Goal: Task Accomplishment & Management: Use online tool/utility

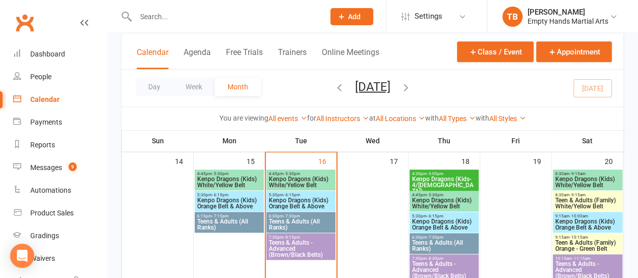
scroll to position [357, 0]
click at [116, 188] on div "Class kiosk mode Member self check-in Roll call kiosk mode Staff check-in for m…" at bounding box center [372, 190] width 531 height 1029
click at [296, 221] on span "Teens & Adults (All Ranks)" at bounding box center [300, 224] width 65 height 12
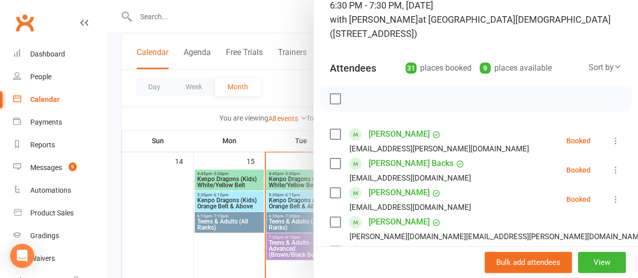
scroll to position [83, 0]
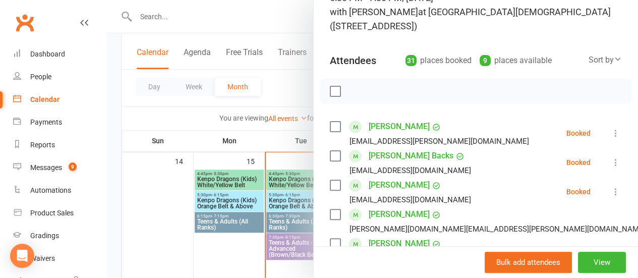
click at [330, 89] on label at bounding box center [335, 91] width 10 height 10
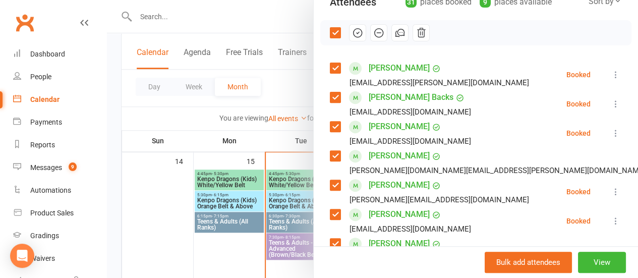
scroll to position [146, 0]
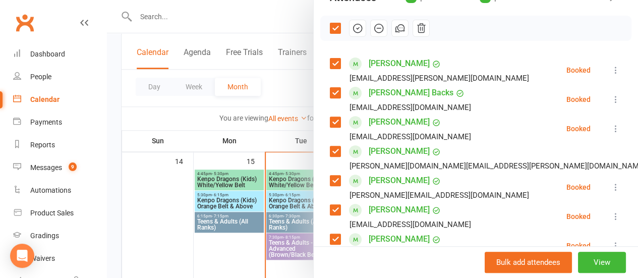
click at [330, 120] on label at bounding box center [335, 122] width 10 height 10
click at [330, 146] on label at bounding box center [335, 151] width 10 height 10
click at [330, 180] on label at bounding box center [335, 180] width 10 height 10
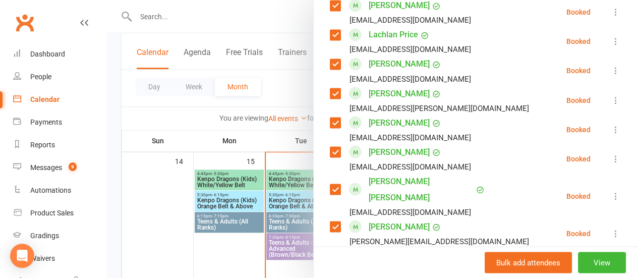
scroll to position [945, 0]
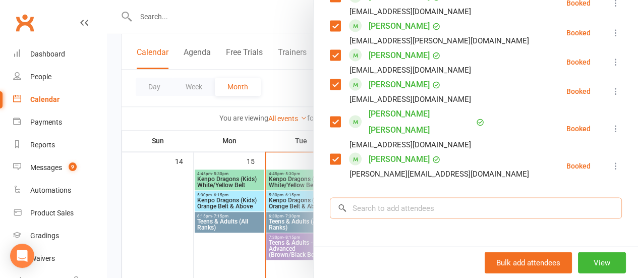
click at [412, 197] on input "search" at bounding box center [476, 207] width 292 height 21
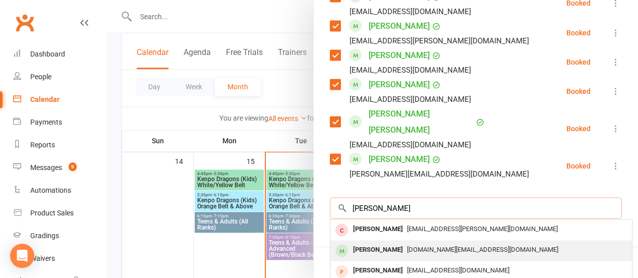
type input "[PERSON_NAME]"
click at [426, 245] on span "[DOMAIN_NAME][EMAIL_ADDRESS][DOMAIN_NAME]" at bounding box center [482, 249] width 151 height 8
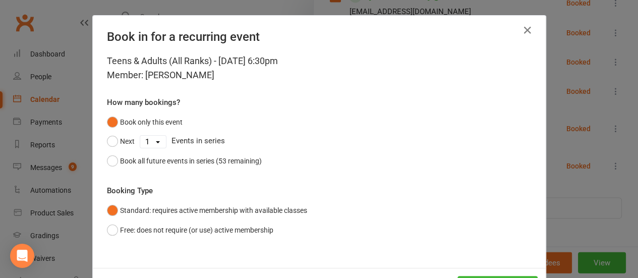
scroll to position [41, 0]
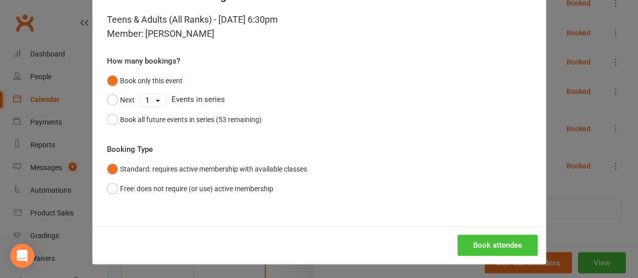
click at [470, 253] on button "Book attendee" at bounding box center [497, 245] width 80 height 21
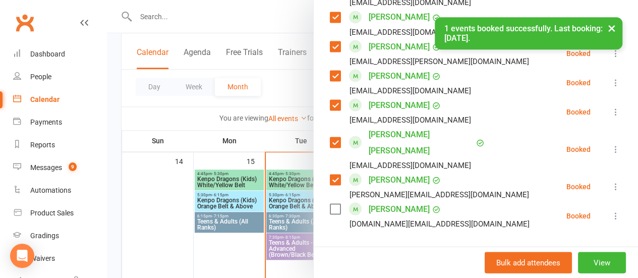
scroll to position [906, 0]
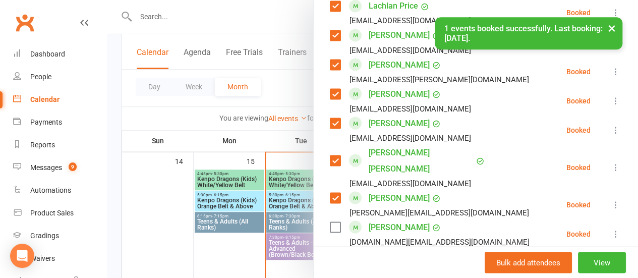
click at [330, 222] on label at bounding box center [335, 227] width 10 height 10
click at [330, 155] on label at bounding box center [335, 160] width 10 height 10
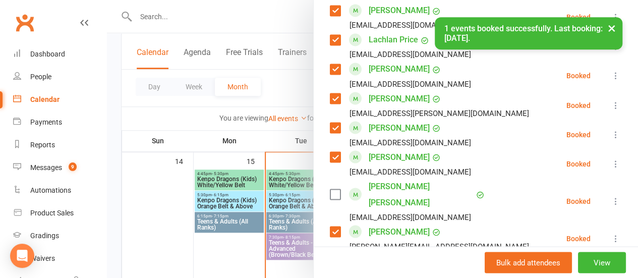
scroll to position [863, 0]
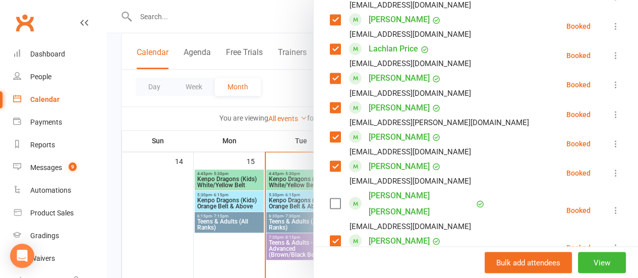
click at [330, 140] on label at bounding box center [335, 137] width 10 height 10
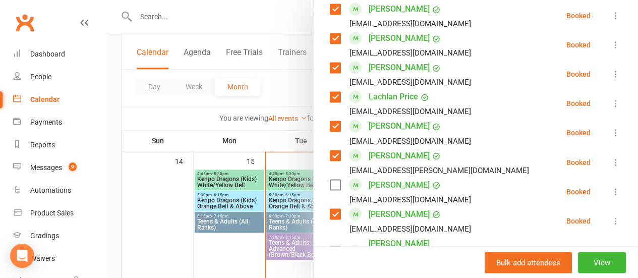
scroll to position [815, 0]
click at [330, 125] on label at bounding box center [335, 127] width 10 height 10
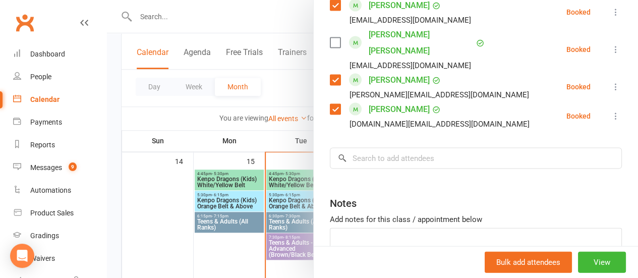
scroll to position [1072, 0]
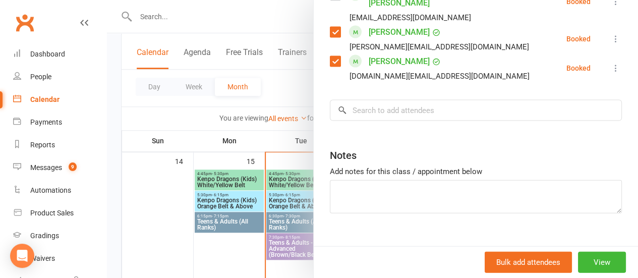
click at [456, 100] on input "search" at bounding box center [476, 110] width 292 height 21
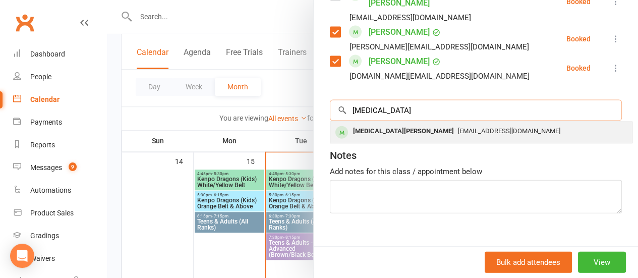
type input "[MEDICAL_DATA]"
click at [426, 124] on div "[EMAIL_ADDRESS][DOMAIN_NAME]" at bounding box center [481, 131] width 294 height 15
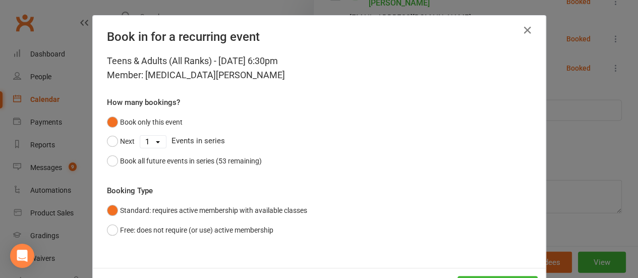
scroll to position [41, 0]
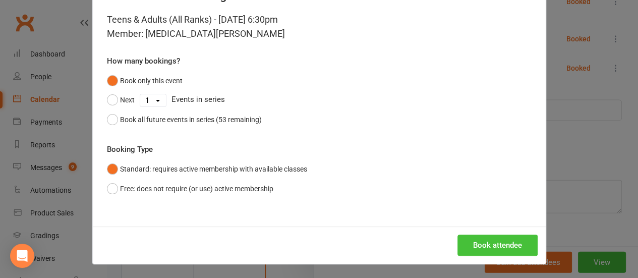
click at [495, 245] on button "Book attendee" at bounding box center [497, 245] width 80 height 21
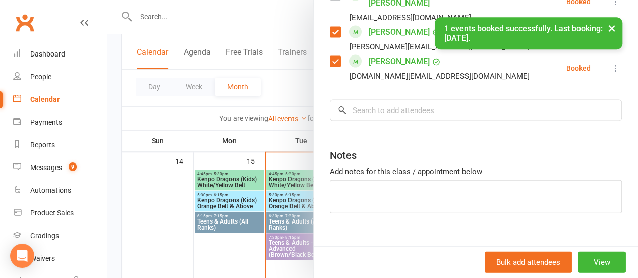
scroll to position [1101, 0]
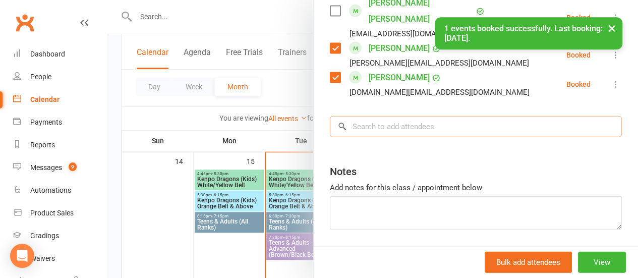
click at [423, 116] on input "search" at bounding box center [476, 126] width 292 height 21
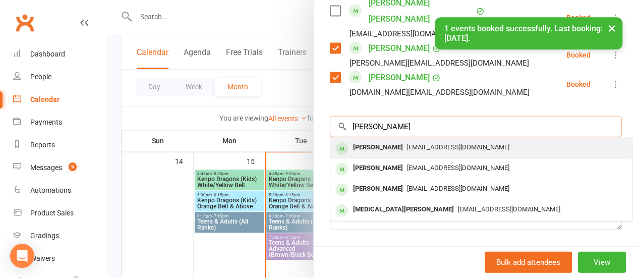
type input "[PERSON_NAME]"
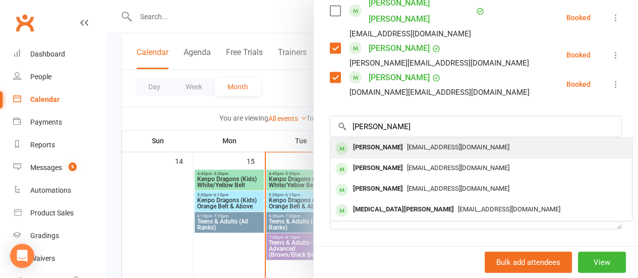
click at [409, 140] on div "[EMAIL_ADDRESS][DOMAIN_NAME]" at bounding box center [481, 147] width 294 height 15
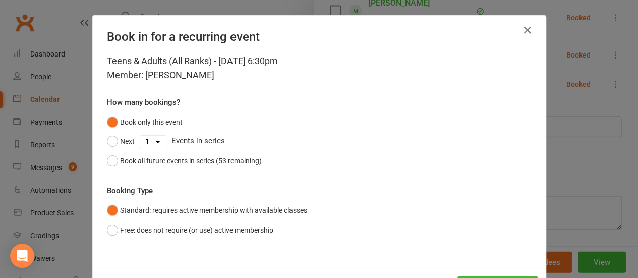
scroll to position [41, 0]
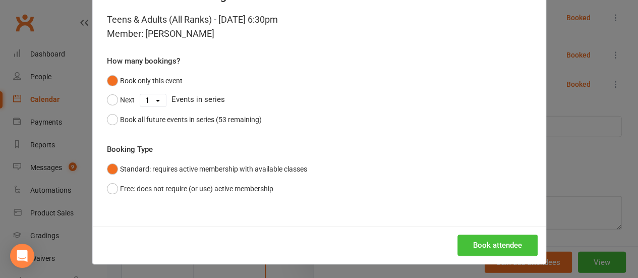
click at [493, 245] on button "Book attendee" at bounding box center [497, 245] width 80 height 21
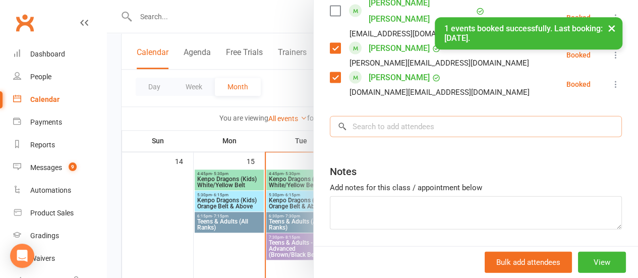
click at [383, 116] on input "search" at bounding box center [476, 126] width 292 height 21
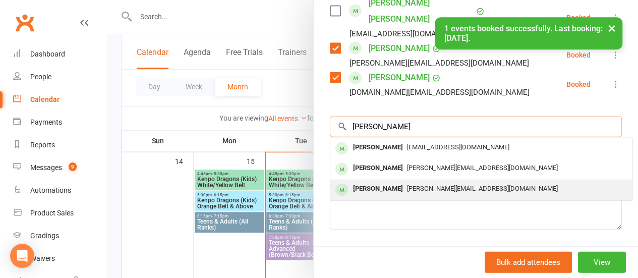
type input "[PERSON_NAME]"
click at [407, 185] on span "[PERSON_NAME][EMAIL_ADDRESS][DOMAIN_NAME]" at bounding box center [482, 189] width 151 height 8
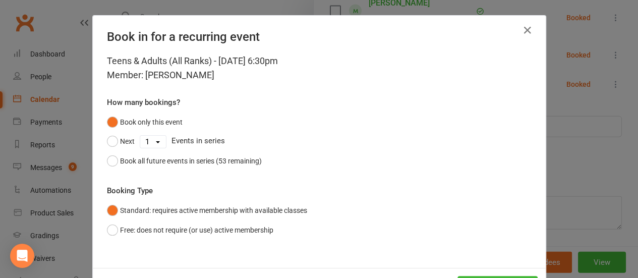
scroll to position [41, 0]
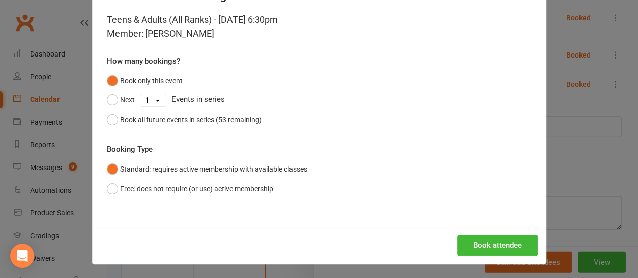
click at [484, 256] on div "Book attendee" at bounding box center [319, 244] width 453 height 37
click at [487, 247] on button "Book attendee" at bounding box center [497, 245] width 80 height 21
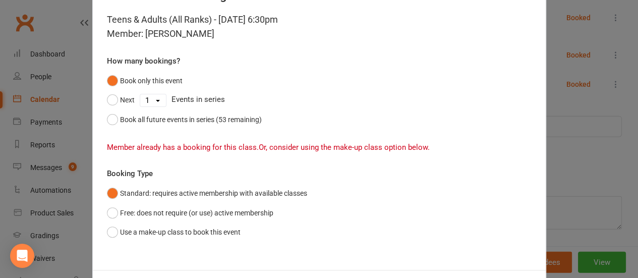
scroll to position [0, 0]
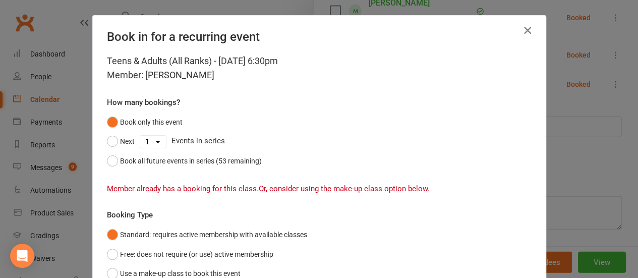
click at [524, 30] on icon "button" at bounding box center [527, 30] width 12 height 12
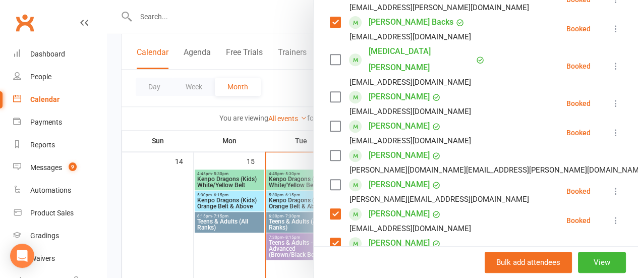
scroll to position [216, 0]
click at [330, 92] on label at bounding box center [335, 97] width 10 height 10
click at [330, 55] on label at bounding box center [335, 60] width 10 height 10
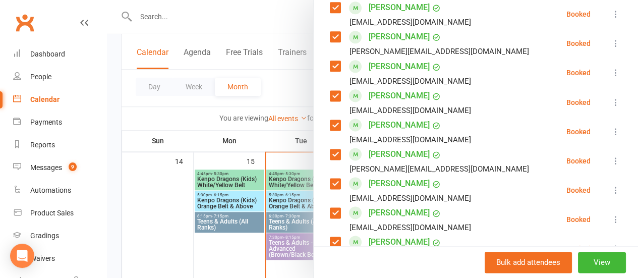
scroll to position [631, 0]
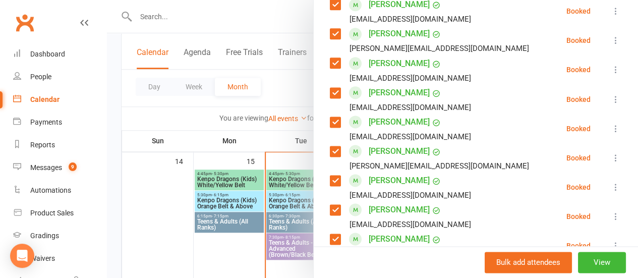
click at [331, 117] on label at bounding box center [335, 122] width 10 height 10
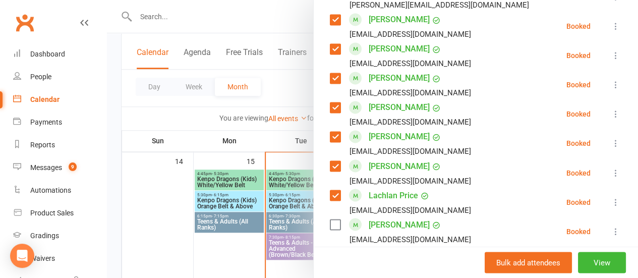
scroll to position [792, 0]
click at [330, 131] on label at bounding box center [335, 136] width 10 height 10
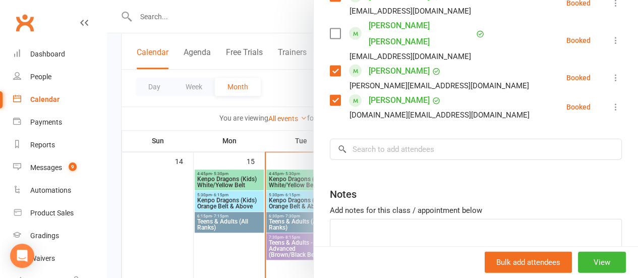
scroll to position [1111, 0]
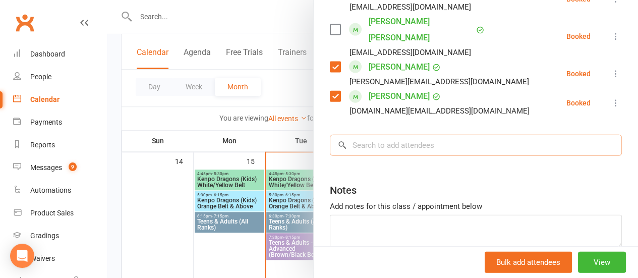
click at [426, 135] on input "search" at bounding box center [476, 145] width 292 height 21
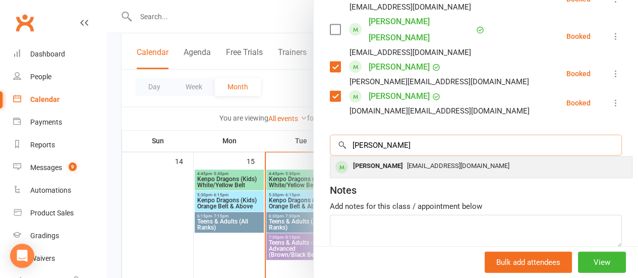
type input "[PERSON_NAME]"
click at [422, 162] on span "[EMAIL_ADDRESS][DOMAIN_NAME]" at bounding box center [458, 166] width 102 height 8
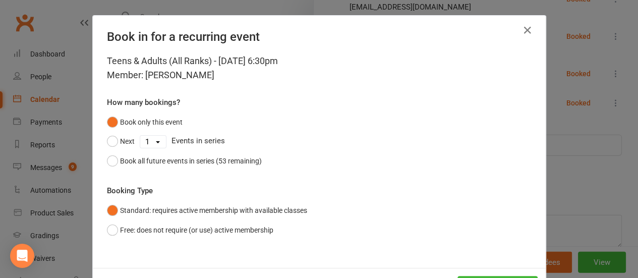
scroll to position [41, 0]
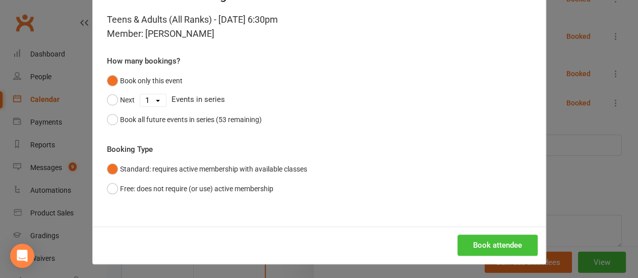
click at [479, 242] on button "Book attendee" at bounding box center [497, 245] width 80 height 21
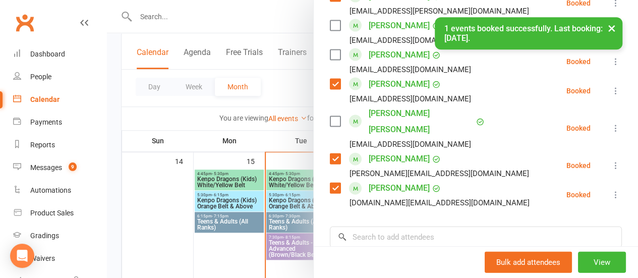
scroll to position [1048, 0]
click at [327, 17] on div "× 1 events booked successfully. Last booking: [DATE]." at bounding box center [312, 17] width 625 height 0
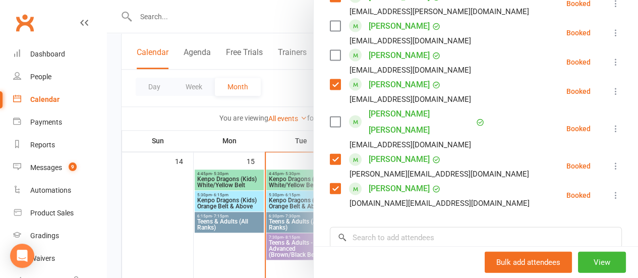
click at [332, 50] on label at bounding box center [335, 55] width 10 height 10
click at [449, 227] on input "search" at bounding box center [476, 237] width 292 height 21
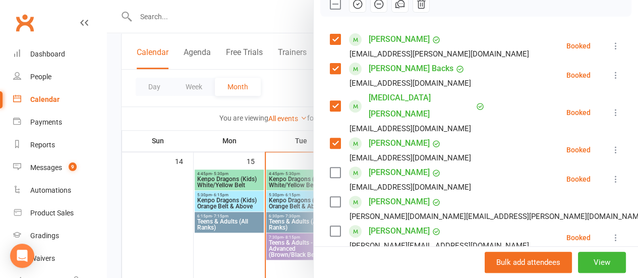
scroll to position [0, 0]
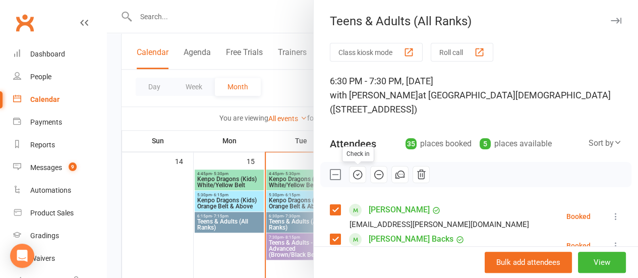
click at [352, 177] on icon "button" at bounding box center [357, 174] width 11 height 11
click at [330, 173] on label at bounding box center [335, 174] width 10 height 10
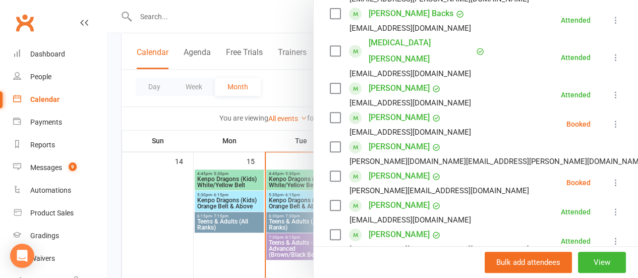
scroll to position [238, 0]
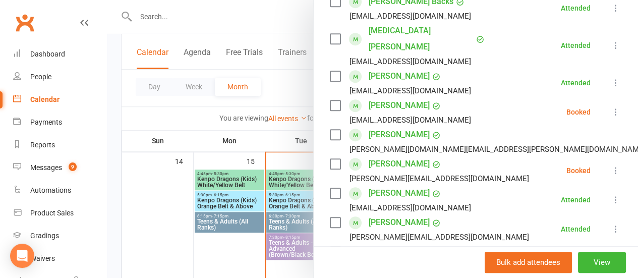
click at [330, 100] on label at bounding box center [335, 105] width 10 height 10
click at [330, 130] on label at bounding box center [335, 135] width 10 height 10
click at [330, 159] on label at bounding box center [335, 164] width 10 height 10
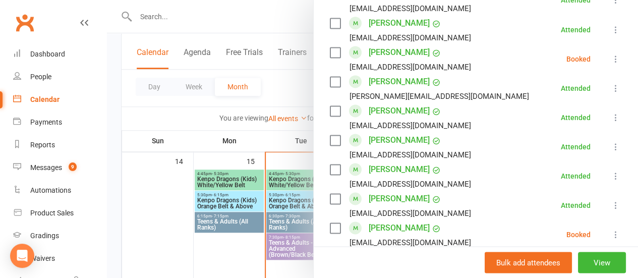
scroll to position [707, 0]
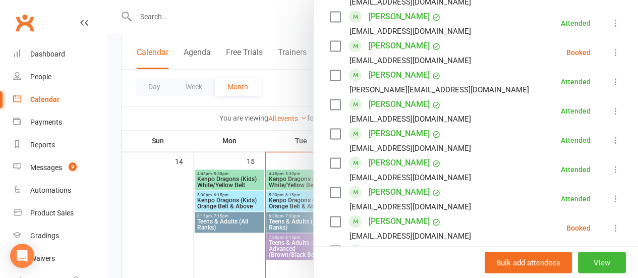
click at [330, 41] on label at bounding box center [335, 46] width 10 height 10
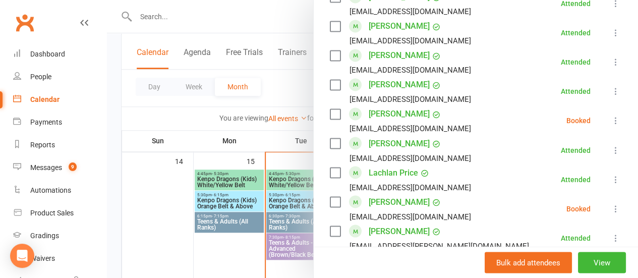
scroll to position [815, 0]
click at [330, 108] on label at bounding box center [335, 113] width 10 height 10
click at [330, 196] on label at bounding box center [335, 201] width 10 height 10
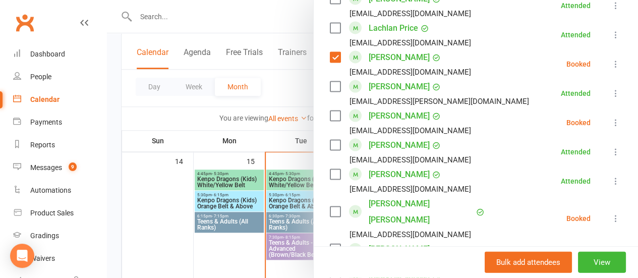
scroll to position [959, 0]
click at [332, 110] on label at bounding box center [335, 115] width 10 height 10
click at [330, 206] on label at bounding box center [335, 211] width 10 height 10
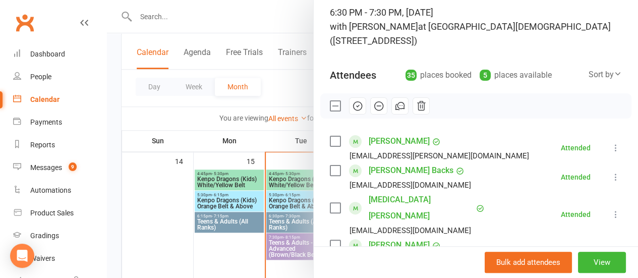
scroll to position [68, 0]
click at [373, 104] on icon "button" at bounding box center [378, 106] width 11 height 11
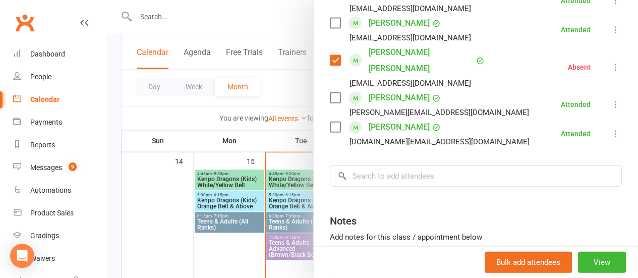
scroll to position [1110, 0]
click at [466, 165] on input "search" at bounding box center [476, 175] width 292 height 21
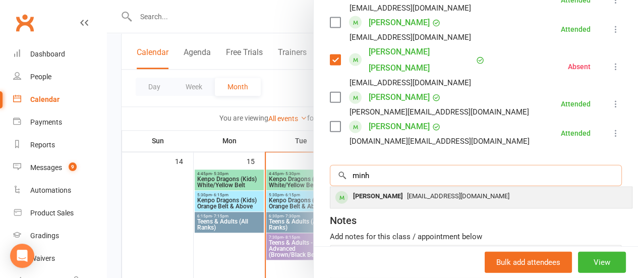
type input "minh"
click at [459, 192] on span "[EMAIL_ADDRESS][DOMAIN_NAME]" at bounding box center [458, 196] width 102 height 8
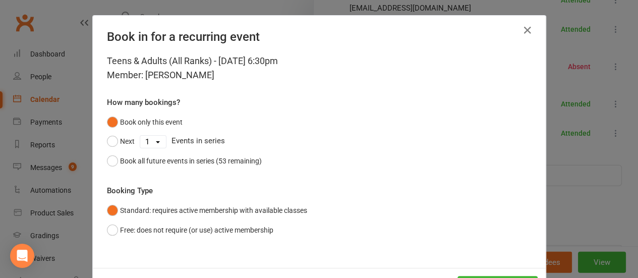
scroll to position [41, 0]
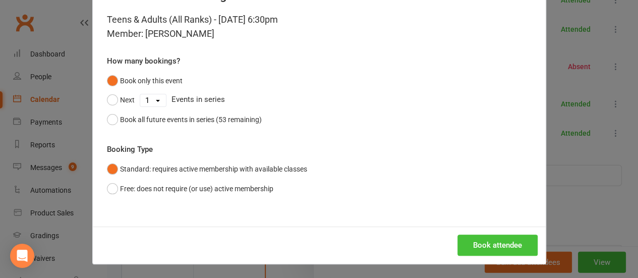
click at [474, 251] on button "Book attendee" at bounding box center [497, 245] width 80 height 21
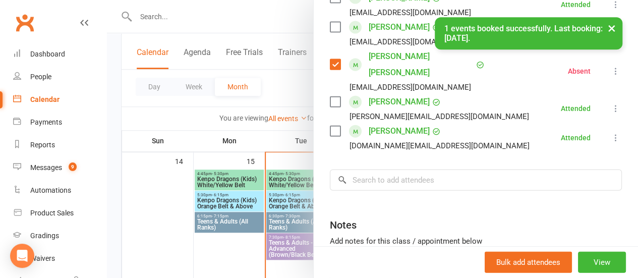
scroll to position [1132, 0]
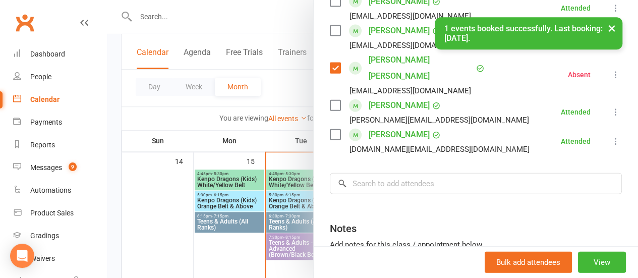
click at [608, 30] on button "×" at bounding box center [612, 28] width 18 height 22
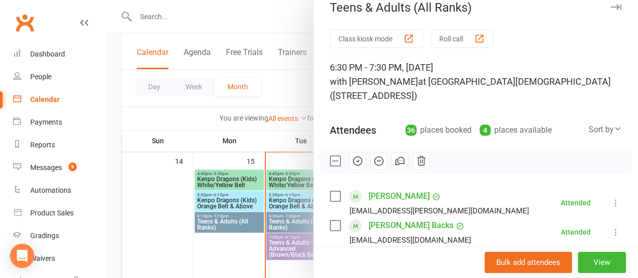
scroll to position [13, 0]
click at [332, 158] on label at bounding box center [335, 161] width 10 height 10
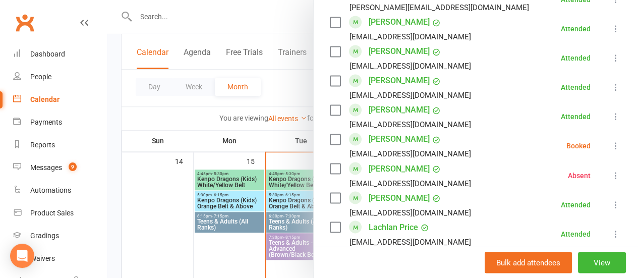
scroll to position [870, 0]
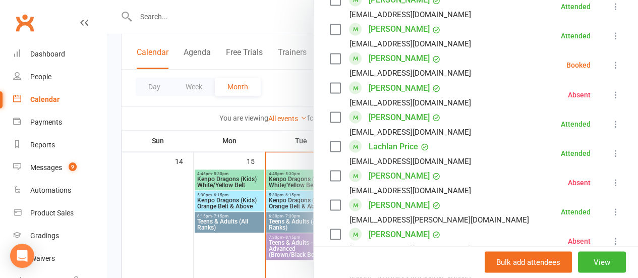
click at [611, 60] on icon at bounding box center [616, 65] width 10 height 10
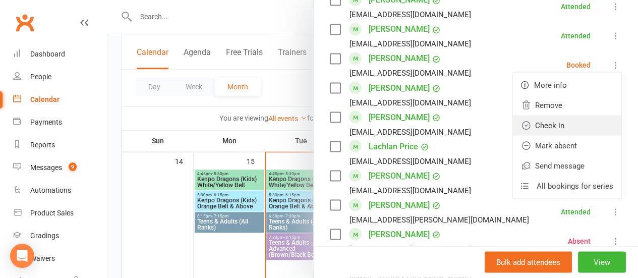
click at [558, 115] on link "Check in" at bounding box center [567, 125] width 108 height 20
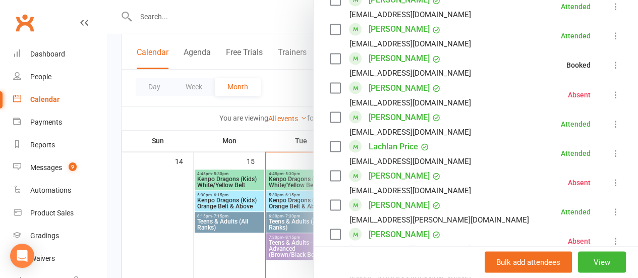
click at [506, 114] on li "[PERSON_NAME] [EMAIL_ADDRESS][DOMAIN_NAME] Attended More info Remove Mark absen…" at bounding box center [476, 123] width 292 height 29
click at [187, 116] on div at bounding box center [372, 139] width 531 height 278
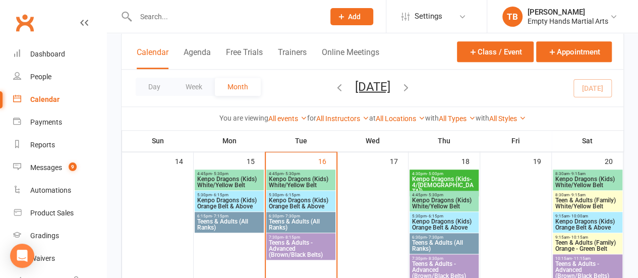
click at [308, 240] on span "Teens & Adults - Advanced (Brown/Black Belts)" at bounding box center [300, 249] width 65 height 18
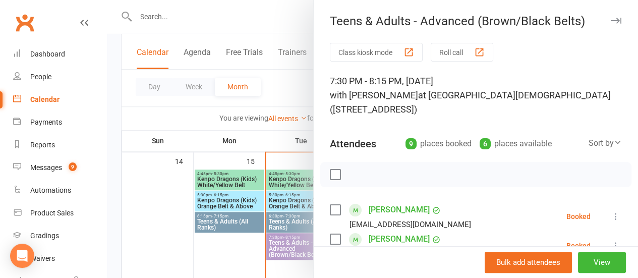
click at [334, 175] on div at bounding box center [475, 174] width 311 height 25
click at [332, 175] on label at bounding box center [335, 174] width 10 height 10
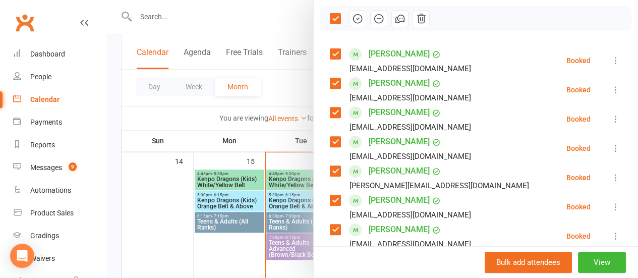
scroll to position [157, 0]
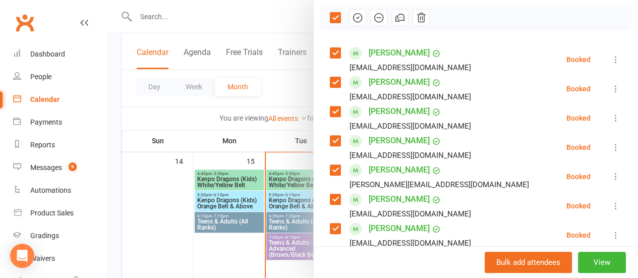
click at [330, 81] on label at bounding box center [335, 82] width 10 height 10
click at [330, 108] on label at bounding box center [335, 111] width 10 height 10
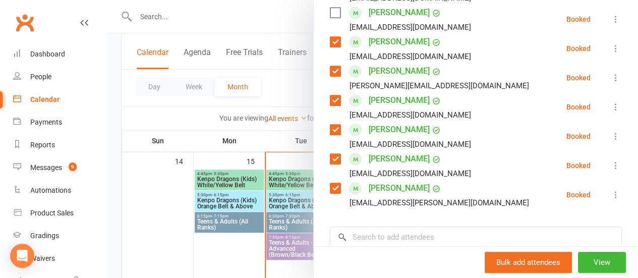
scroll to position [259, 0]
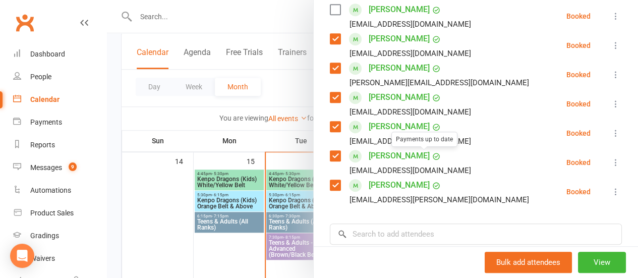
click at [321, 153] on div "Class kiosk mode Roll call 7:30 PM - 8:15 PM, [DATE] with [PERSON_NAME] at [GEO…" at bounding box center [476, 85] width 324 height 603
click at [330, 155] on label at bounding box center [335, 156] width 10 height 10
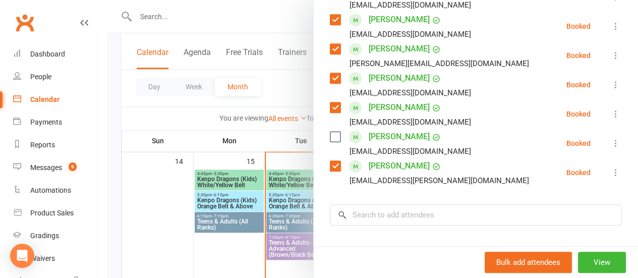
scroll to position [301, 0]
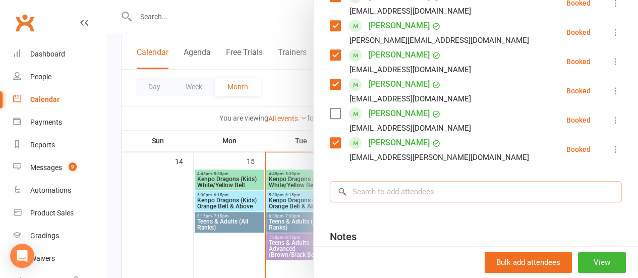
click at [434, 185] on input "search" at bounding box center [476, 191] width 292 height 21
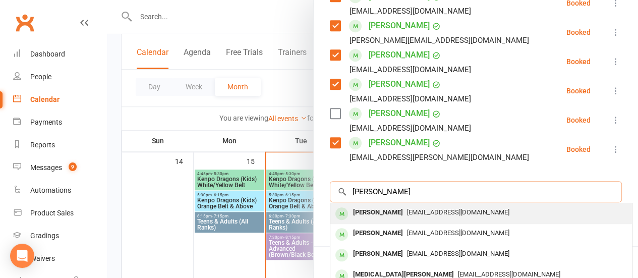
type input "[PERSON_NAME]"
click at [443, 204] on div "[PERSON_NAME] [EMAIL_ADDRESS][DOMAIN_NAME]" at bounding box center [481, 213] width 302 height 21
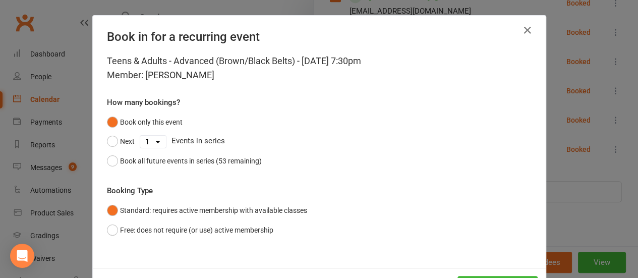
scroll to position [41, 0]
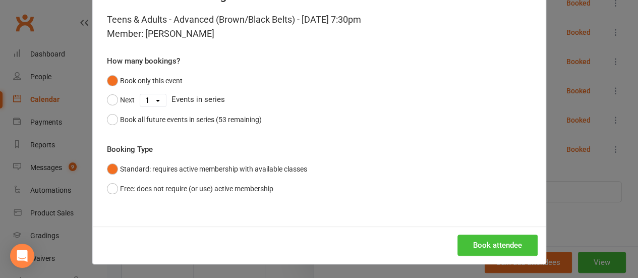
click at [492, 235] on button "Book attendee" at bounding box center [497, 245] width 80 height 21
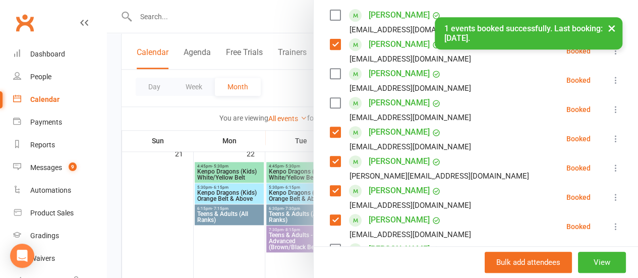
scroll to position [184, 0]
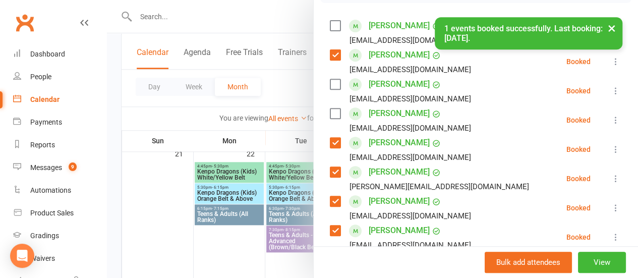
click at [326, 17] on div "× 1 events booked successfully. Last booking: [DATE]." at bounding box center [312, 17] width 625 height 0
click at [342, 17] on div "× 1 events booked successfully. Last booking: [DATE]." at bounding box center [312, 17] width 625 height 0
click at [330, 25] on label at bounding box center [335, 26] width 10 height 10
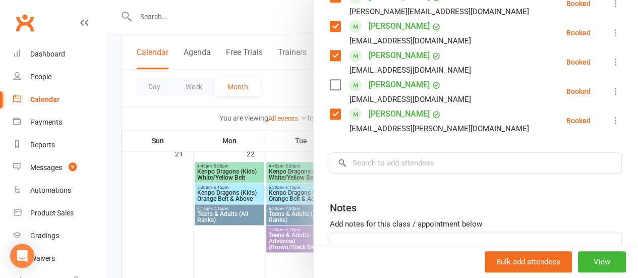
scroll to position [385, 0]
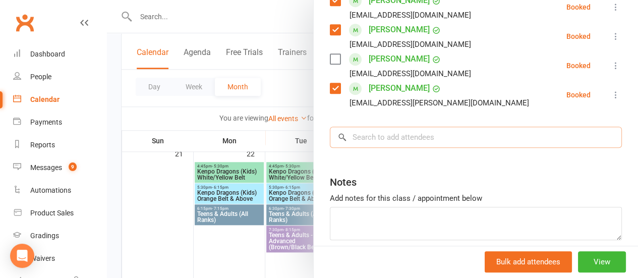
click at [438, 136] on input "search" at bounding box center [476, 137] width 292 height 21
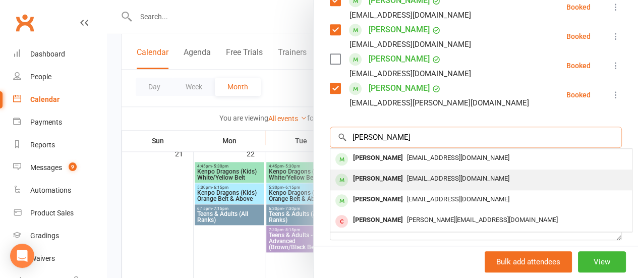
type input "[PERSON_NAME]"
click at [426, 170] on div "[PERSON_NAME] [EMAIL_ADDRESS][DOMAIN_NAME]" at bounding box center [481, 179] width 302 height 21
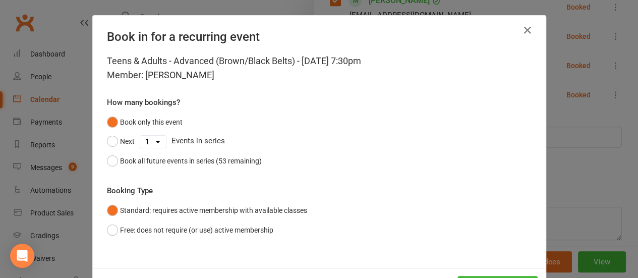
scroll to position [41, 0]
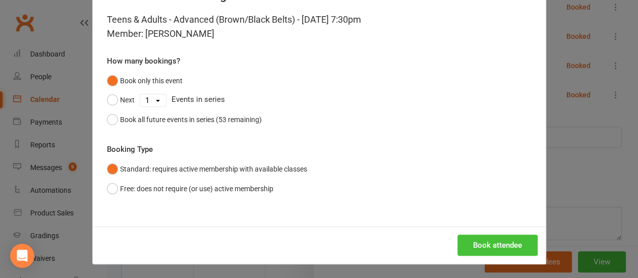
click at [473, 244] on button "Book attendee" at bounding box center [497, 245] width 80 height 21
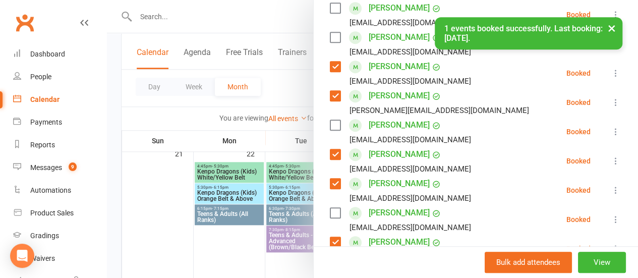
scroll to position [258, 0]
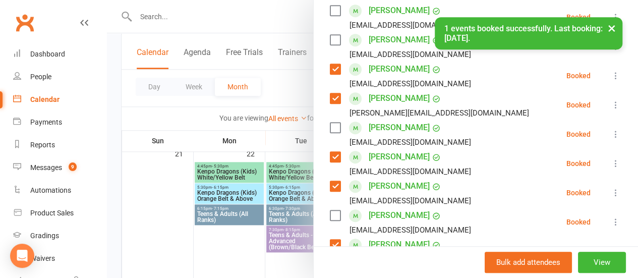
click at [330, 126] on label at bounding box center [335, 128] width 10 height 10
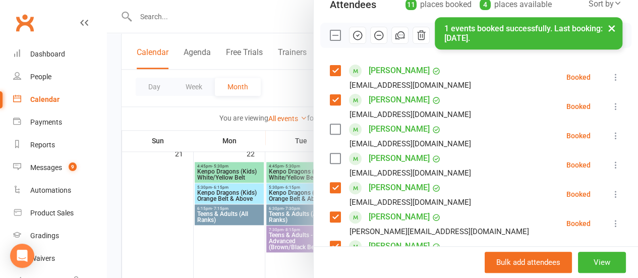
scroll to position [139, 0]
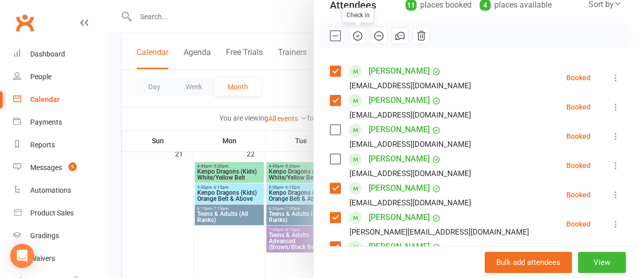
click at [352, 34] on icon "button" at bounding box center [357, 35] width 11 height 11
click at [330, 36] on label at bounding box center [335, 36] width 10 height 10
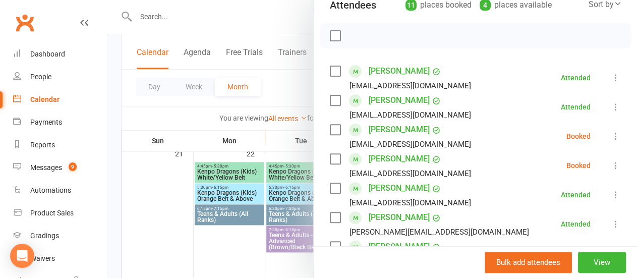
click at [330, 135] on label at bounding box center [335, 130] width 10 height 10
click at [330, 159] on label at bounding box center [335, 159] width 10 height 10
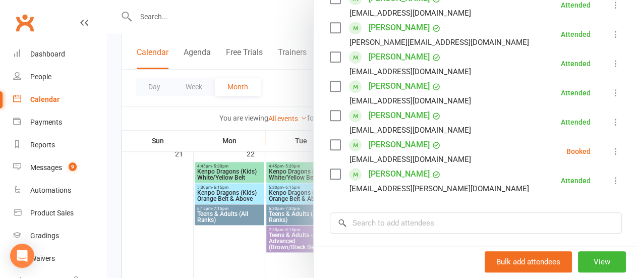
scroll to position [332, 0]
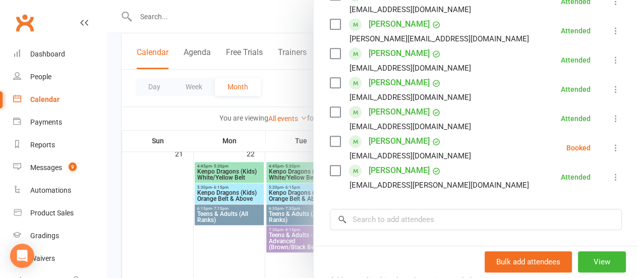
click at [330, 140] on label at bounding box center [335, 141] width 10 height 10
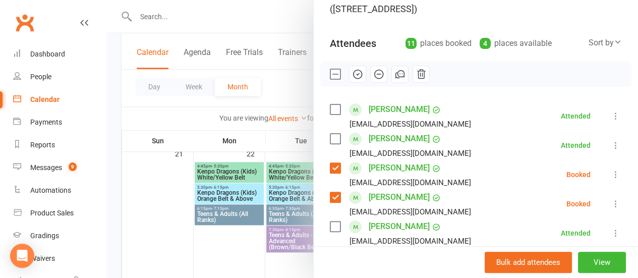
scroll to position [97, 0]
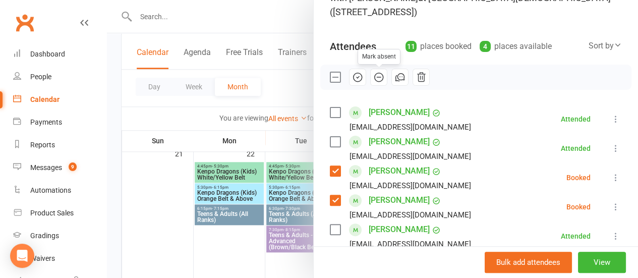
click at [374, 71] on button "button" at bounding box center [378, 77] width 17 height 17
click at [273, 81] on div at bounding box center [372, 139] width 531 height 278
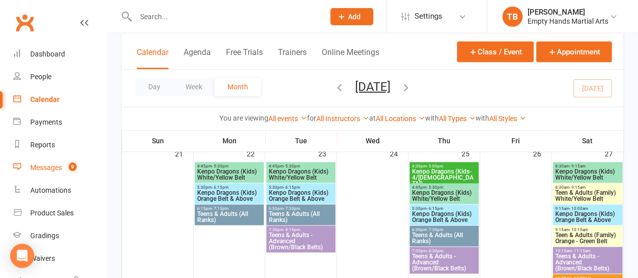
click at [53, 173] on link "Messages 9" at bounding box center [59, 167] width 93 height 23
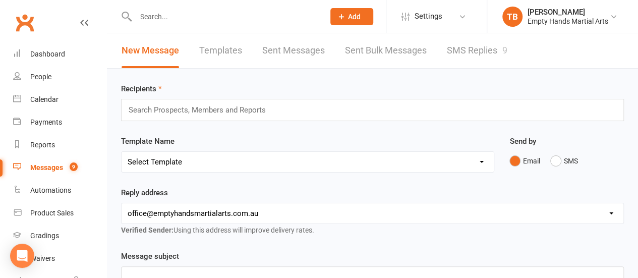
click at [468, 49] on link "SMS Replies 9" at bounding box center [477, 50] width 61 height 35
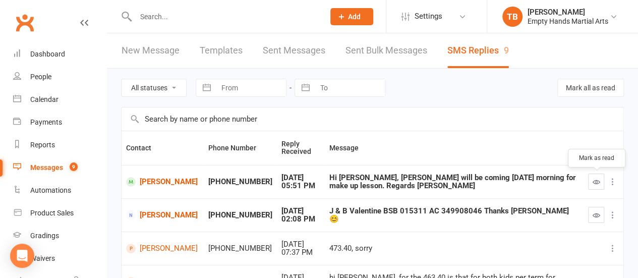
click at [595, 182] on icon "button" at bounding box center [597, 182] width 8 height 8
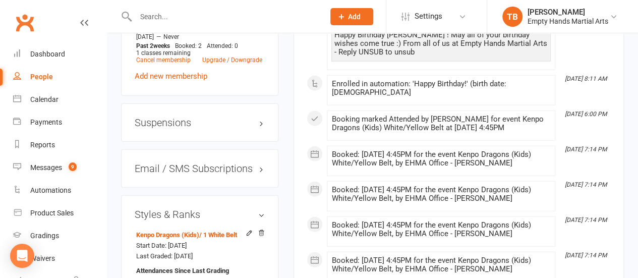
scroll to position [1260, 0]
